Goal: Task Accomplishment & Management: Manage account settings

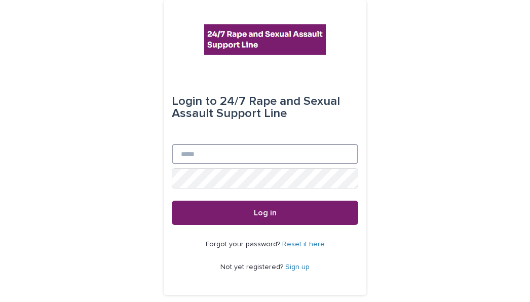
click at [221, 155] on input "Email" at bounding box center [265, 154] width 186 height 20
type input "**********"
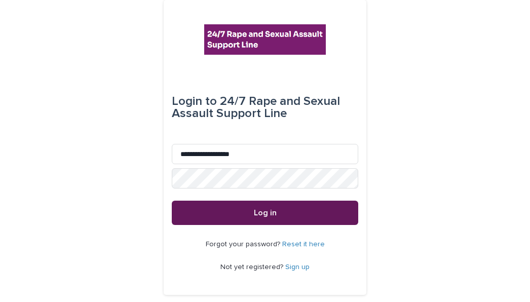
click at [210, 213] on button "Log in" at bounding box center [265, 213] width 186 height 24
